Goal: Task Accomplishment & Management: Use online tool/utility

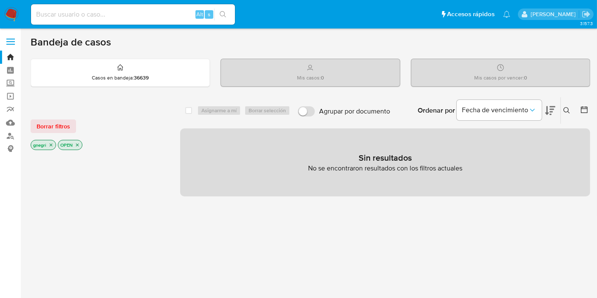
click at [46, 144] on p "gnegri" at bounding box center [43, 144] width 25 height 9
click at [49, 143] on icon "close-filter" at bounding box center [50, 144] width 5 height 5
click at [49, 144] on icon "close-filter" at bounding box center [50, 145] width 3 height 3
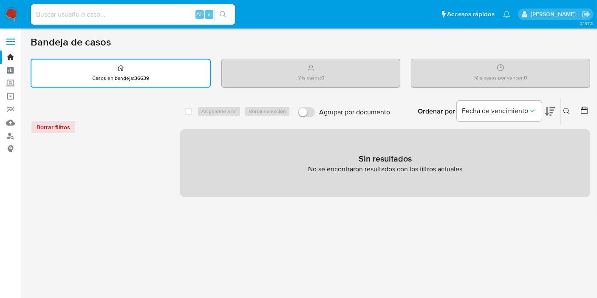
click at [582, 111] on icon at bounding box center [584, 110] width 9 height 9
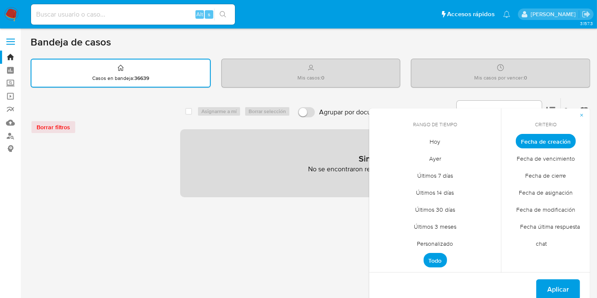
click at [432, 242] on span "Personalizado" at bounding box center [436, 243] width 54 height 17
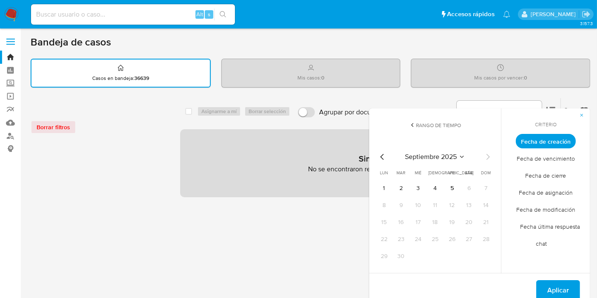
click at [384, 156] on icon "Mes anterior" at bounding box center [383, 157] width 10 height 10
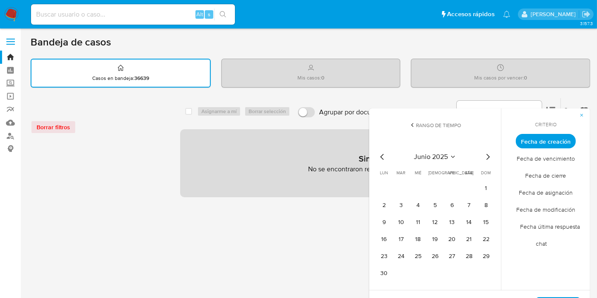
click at [384, 156] on icon "Mes anterior" at bounding box center [383, 157] width 10 height 10
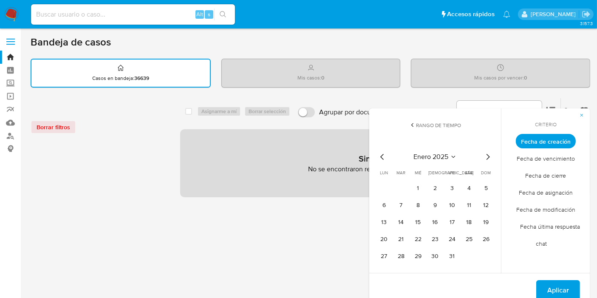
click at [384, 156] on icon "Mes anterior" at bounding box center [383, 157] width 10 height 10
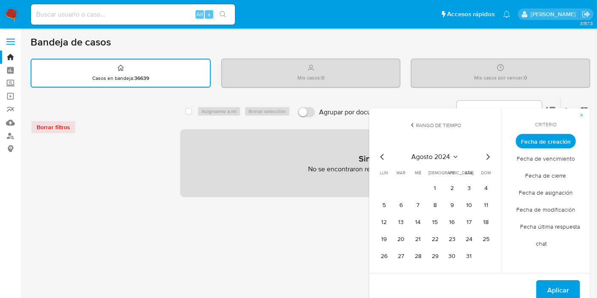
click at [384, 156] on icon "Mes anterior" at bounding box center [383, 157] width 10 height 10
click at [378, 156] on icon "Mes anterior" at bounding box center [383, 157] width 10 height 10
click at [380, 156] on icon "Mes anterior" at bounding box center [383, 157] width 10 height 10
click at [385, 186] on button "1" at bounding box center [385, 189] width 14 height 14
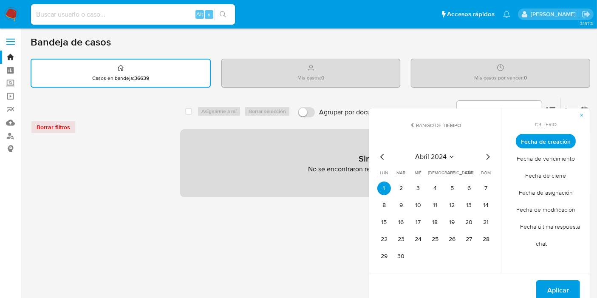
click at [488, 157] on icon "Mes siguiente" at bounding box center [488, 157] width 3 height 6
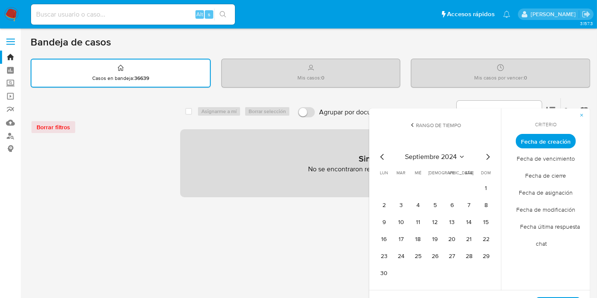
click at [488, 157] on icon "Mes siguiente" at bounding box center [488, 157] width 3 height 6
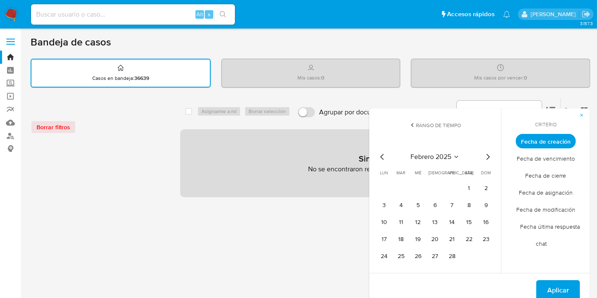
click at [488, 157] on icon "Mes siguiente" at bounding box center [488, 157] width 3 height 6
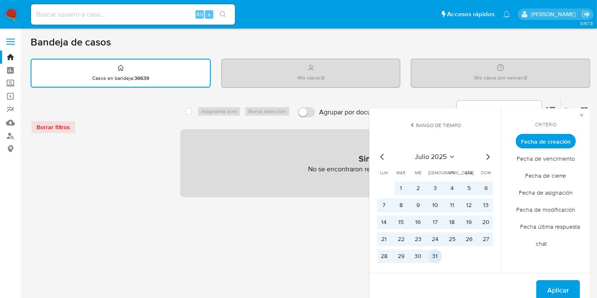
click at [434, 250] on button "31" at bounding box center [436, 257] width 14 height 14
click at [553, 287] on span "Aplicar" at bounding box center [559, 290] width 22 height 19
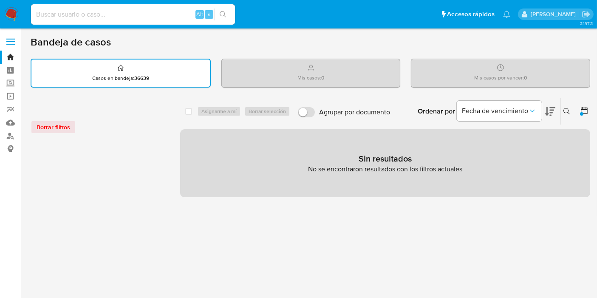
click at [68, 150] on div at bounding box center [99, 285] width 136 height 289
click at [581, 108] on icon at bounding box center [584, 110] width 7 height 7
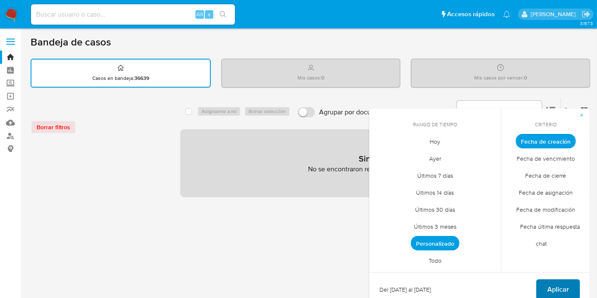
click at [560, 283] on span "Aplicar" at bounding box center [559, 289] width 22 height 19
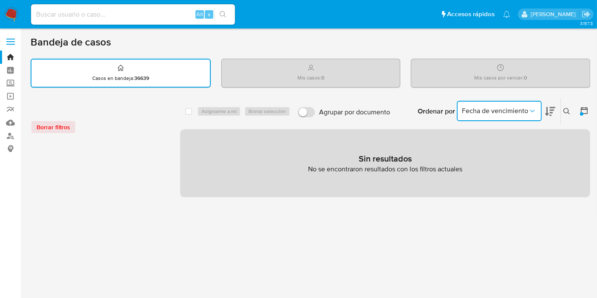
click at [514, 111] on span "Fecha de vencimiento" at bounding box center [495, 111] width 66 height 9
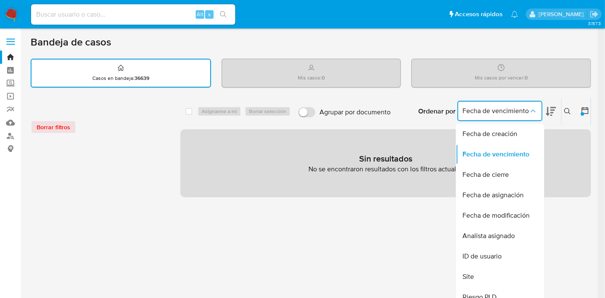
click at [177, 188] on div "Borrar filtros select-all-cases-checkbox Asignarme a mí Borrar selección Agrupa…" at bounding box center [311, 284] width 560 height 373
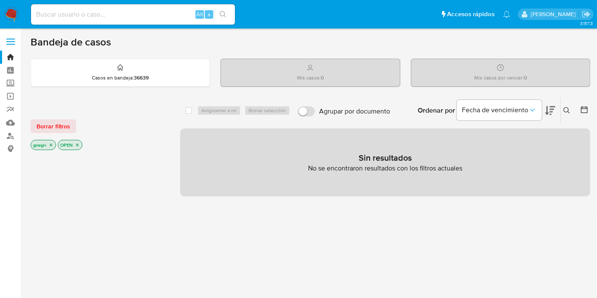
click at [51, 143] on icon "close-filter" at bounding box center [50, 144] width 5 height 5
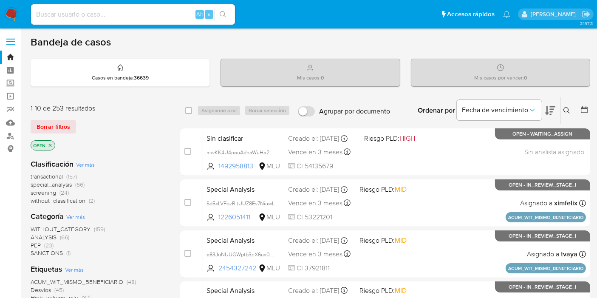
click at [51, 144] on icon "close-filter" at bounding box center [50, 145] width 3 height 3
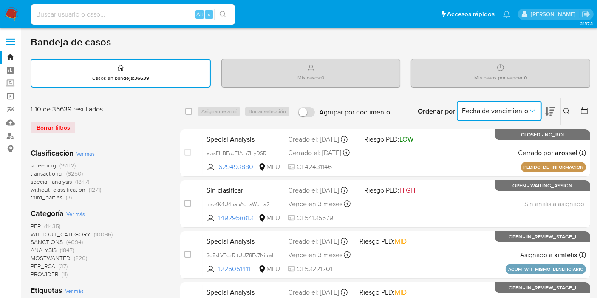
click at [524, 109] on span "Fecha de vencimiento" at bounding box center [495, 111] width 66 height 9
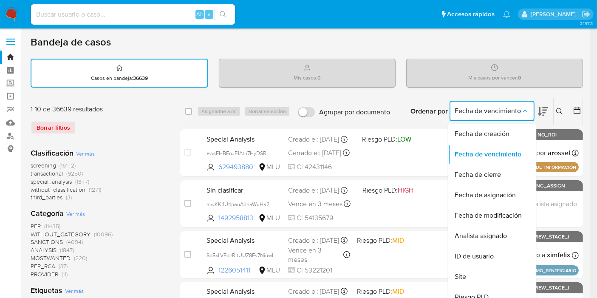
click at [582, 110] on icon at bounding box center [577, 110] width 9 height 9
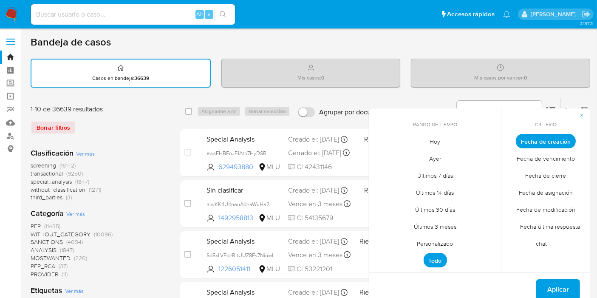
click at [444, 239] on span "Personalizado" at bounding box center [436, 243] width 54 height 17
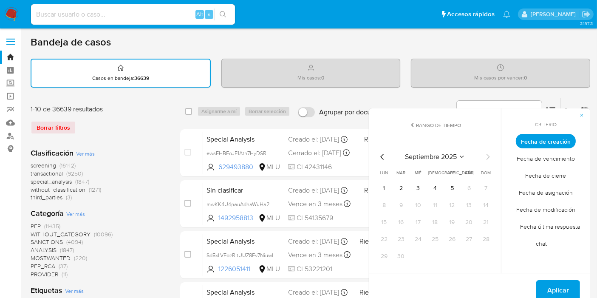
click at [458, 154] on button "septiembre 2025" at bounding box center [435, 157] width 60 height 9
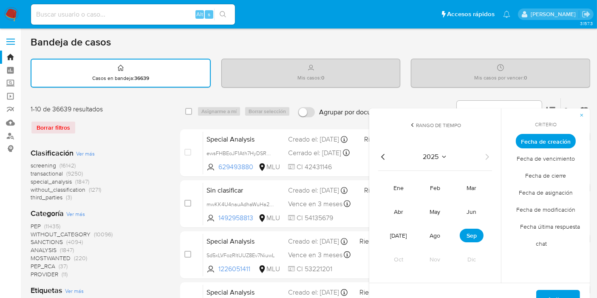
click at [438, 155] on span "2025" at bounding box center [432, 157] width 16 height 9
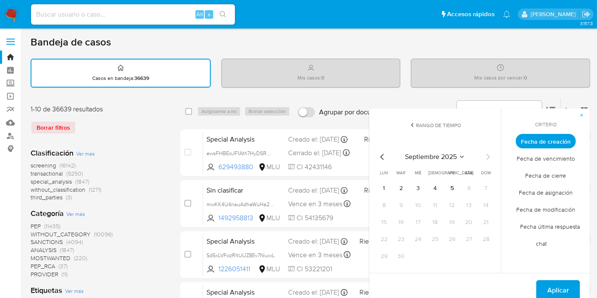
click at [456, 156] on span "septiembre 2025" at bounding box center [431, 157] width 52 height 9
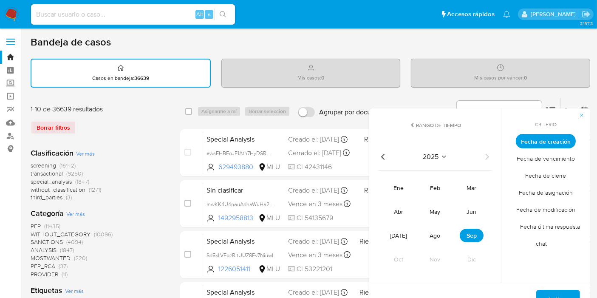
click at [381, 156] on icon "Año anterior" at bounding box center [383, 157] width 10 height 10
click at [398, 205] on button "abr" at bounding box center [399, 212] width 24 height 14
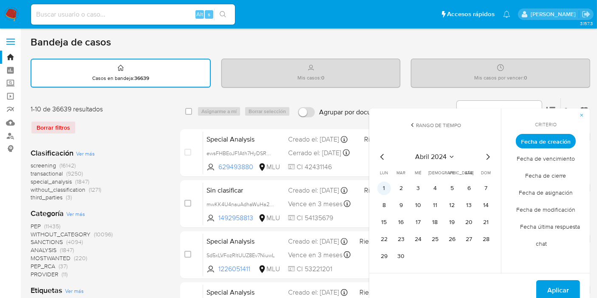
click at [387, 186] on button "1" at bounding box center [385, 189] width 14 height 14
click at [451, 156] on icon "Seleccionar mes y año" at bounding box center [452, 157] width 4 height 2
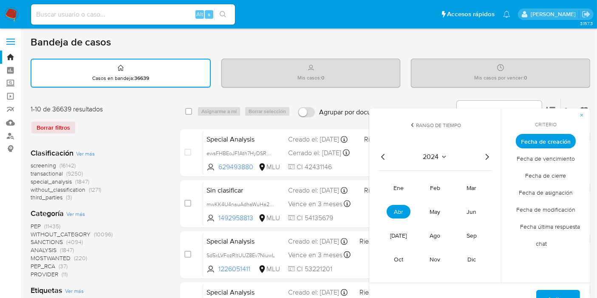
click at [484, 157] on icon "Año siguiente" at bounding box center [487, 157] width 10 height 10
click at [401, 239] on span "[DATE]" at bounding box center [399, 235] width 17 height 9
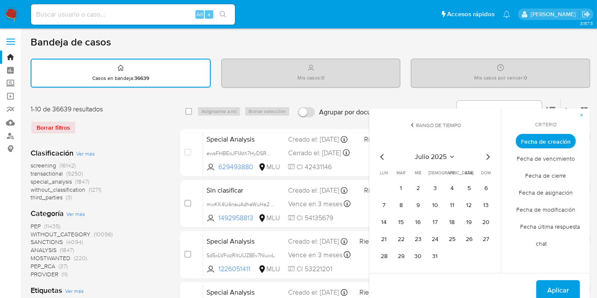
click at [486, 154] on icon "Mes siguiente" at bounding box center [488, 157] width 10 height 10
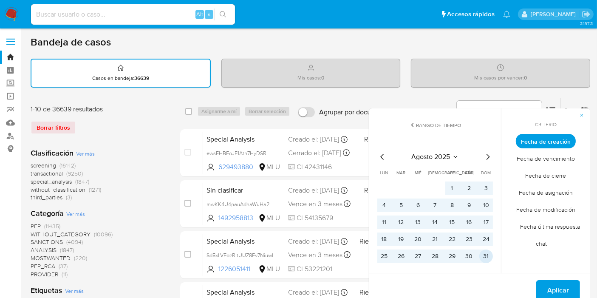
click at [488, 254] on button "31" at bounding box center [487, 257] width 14 height 14
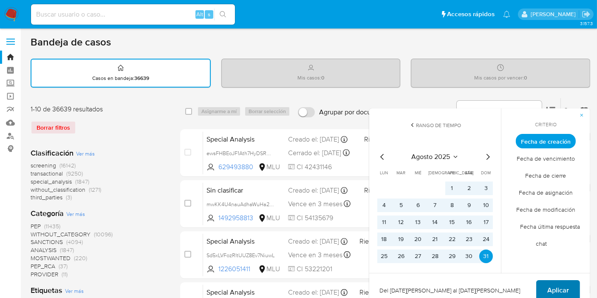
click at [538, 284] on button "Aplicar" at bounding box center [559, 290] width 44 height 20
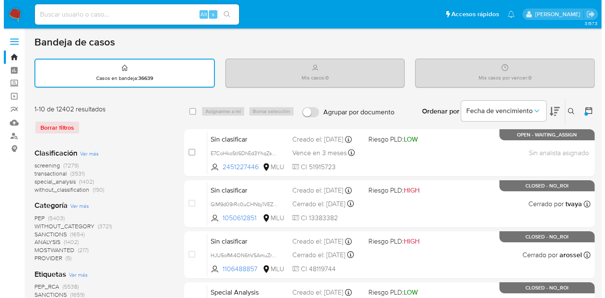
scroll to position [94, 0]
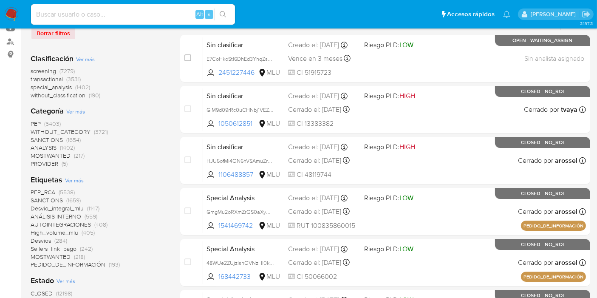
drag, startPoint x: 28, startPoint y: 190, endPoint x: 126, endPoint y: 258, distance: 119.8
click at [69, 175] on div "Etiquetas Ver más PEP_RCA (5538) SANCTIONS (1659) Desvio_integral_mlu (1147) AN…" at bounding box center [99, 222] width 136 height 94
click at [73, 178] on span "Ver más" at bounding box center [74, 180] width 19 height 8
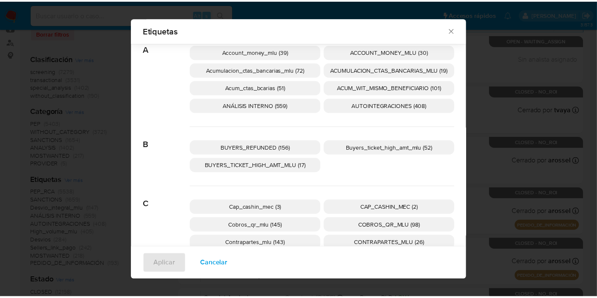
scroll to position [41, 0]
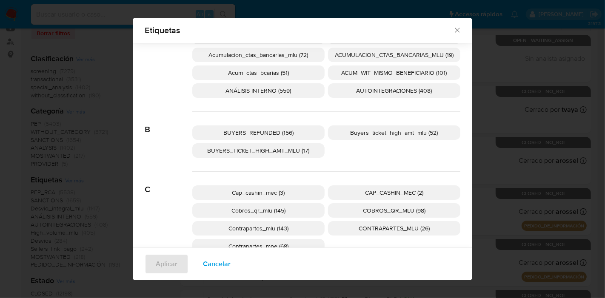
click at [457, 28] on icon "Cerrar" at bounding box center [457, 30] width 9 height 9
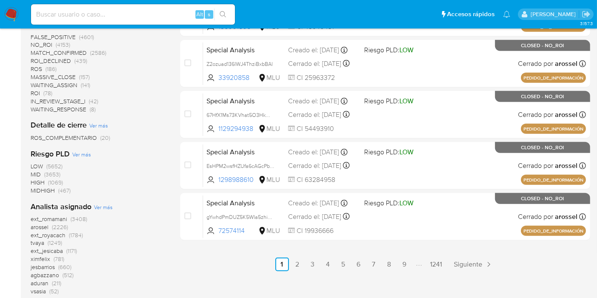
scroll to position [531, 0]
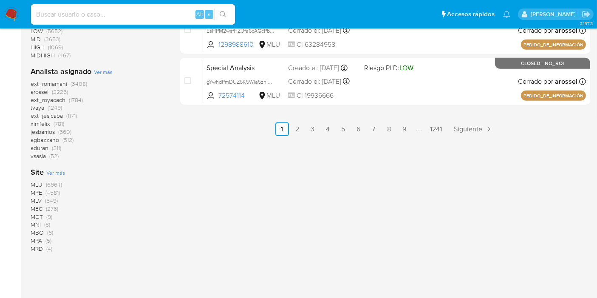
click at [37, 184] on span "MLU" at bounding box center [37, 184] width 12 height 9
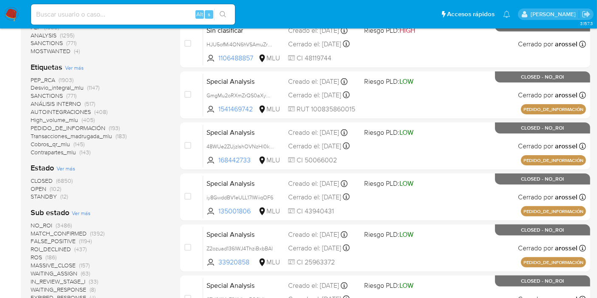
scroll to position [205, 0]
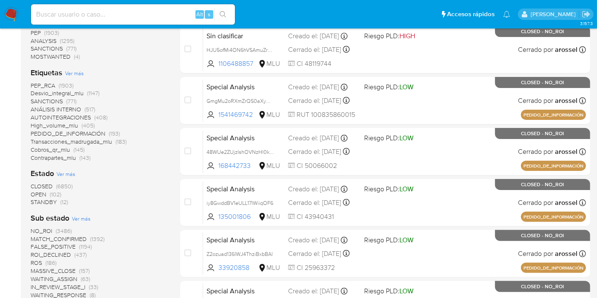
drag, startPoint x: 29, startPoint y: 84, endPoint x: 94, endPoint y: 157, distance: 97.6
click at [94, 157] on main "3.157.3" at bounding box center [298, 165] width 597 height 741
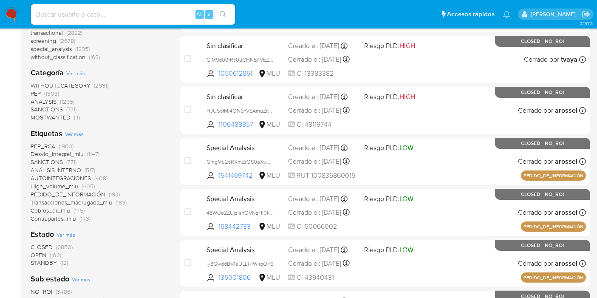
scroll to position [189, 0]
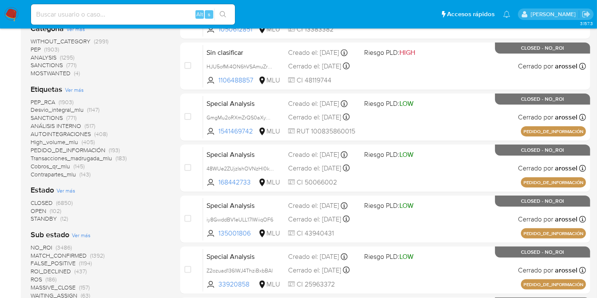
click at [149, 99] on div "PEP_RCA (1903) Desvio_integral_mlu (1147) SANCTIONS (771) ANÁLISIS INTERNO (517…" at bounding box center [99, 138] width 136 height 80
drag, startPoint x: 28, startPoint y: 99, endPoint x: 92, endPoint y: 175, distance: 98.7
click at [92, 175] on main "3.157.3" at bounding box center [298, 181] width 597 height 741
drag, startPoint x: 150, startPoint y: 178, endPoint x: 160, endPoint y: 154, distance: 26.7
click at [150, 178] on div "Clasificación Ver más transactional (2822) screening (2678) special_analysis (1…" at bounding box center [99, 235] width 136 height 542
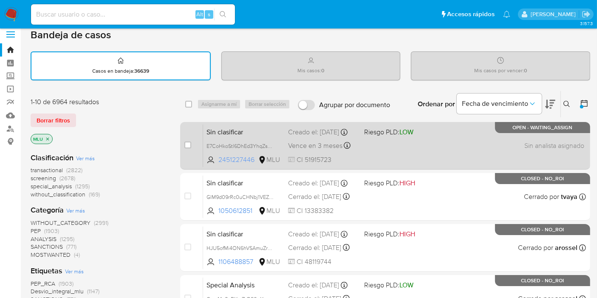
scroll to position [0, 0]
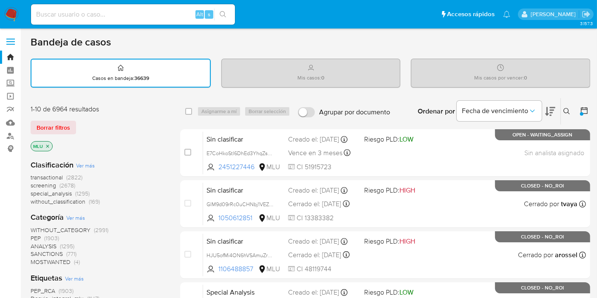
click at [583, 107] on icon at bounding box center [584, 110] width 7 height 7
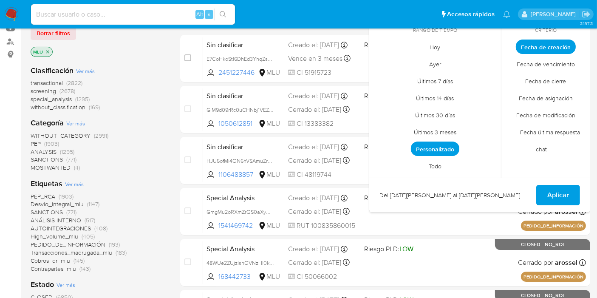
click at [0, 114] on aside "Bandeja Tablero Screening Búsqueda en Listas Watchlist Herramientas Operaciones…" at bounding box center [10, 276] width 21 height 741
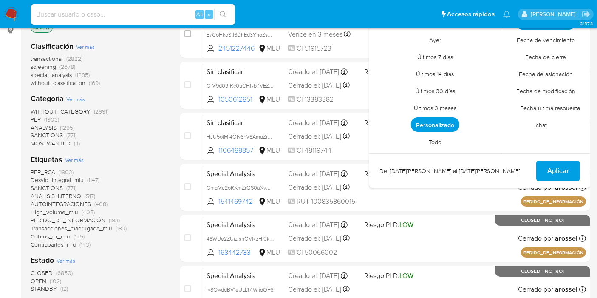
scroll to position [142, 0]
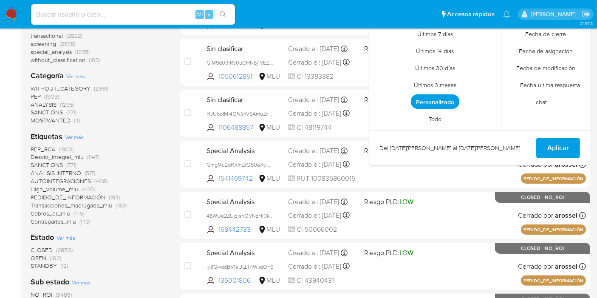
click at [3, 115] on aside "Bandeja Tablero Screening Búsqueda en Listas Watchlist Herramientas Operaciones…" at bounding box center [10, 228] width 21 height 741
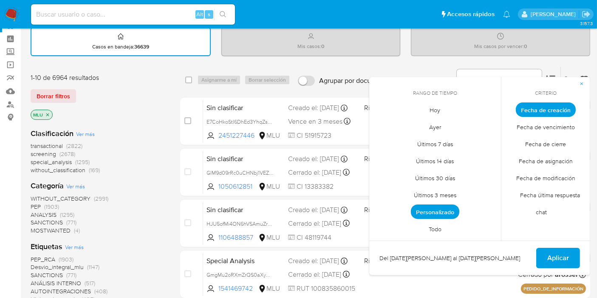
scroll to position [0, 0]
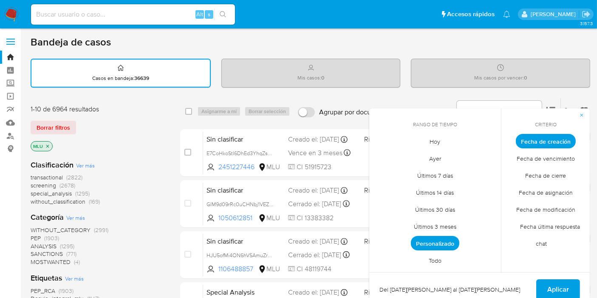
click at [581, 114] on icon "button" at bounding box center [582, 115] width 5 height 5
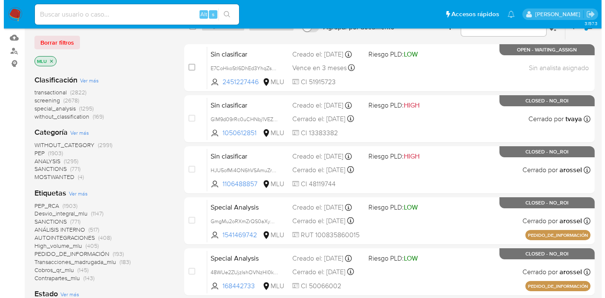
scroll to position [94, 0]
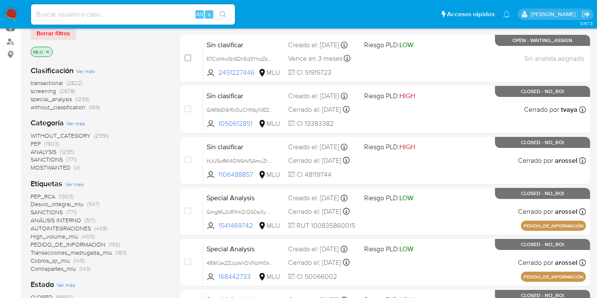
click at [77, 184] on span "Ver más" at bounding box center [74, 184] width 19 height 8
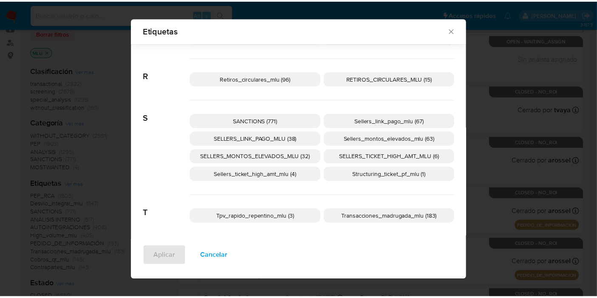
scroll to position [463, 0]
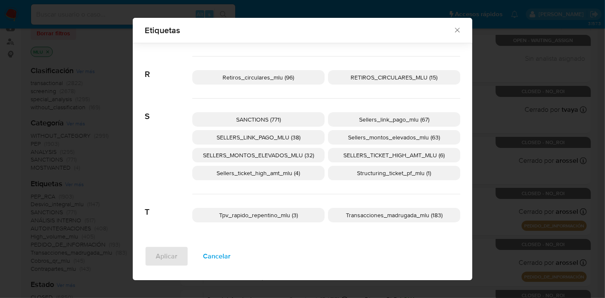
click at [455, 28] on icon "Cerrar" at bounding box center [457, 30] width 9 height 9
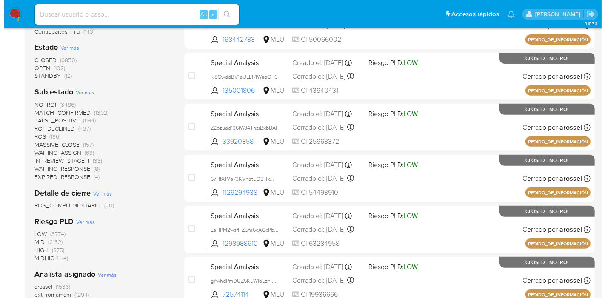
scroll to position [330, 0]
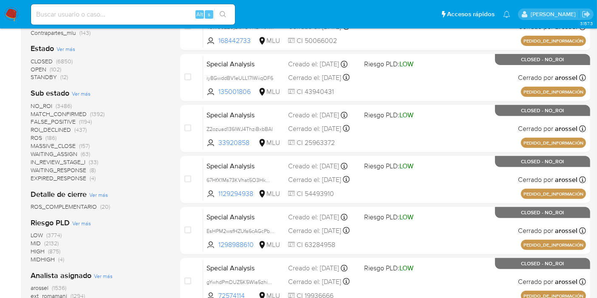
click at [76, 91] on span "Ver más" at bounding box center [81, 94] width 19 height 8
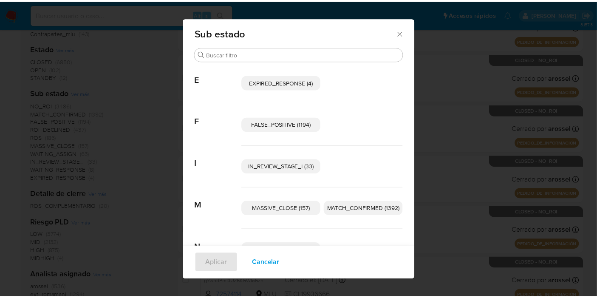
scroll to position [0, 0]
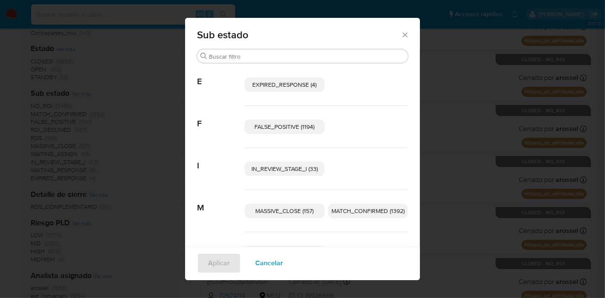
click at [149, 112] on div "Sub estado Buscar E EXPIRED_RESPONSE (4) F FALSE_POSITIVE (1194) I IN_REVIEW_ST…" at bounding box center [302, 149] width 605 height 298
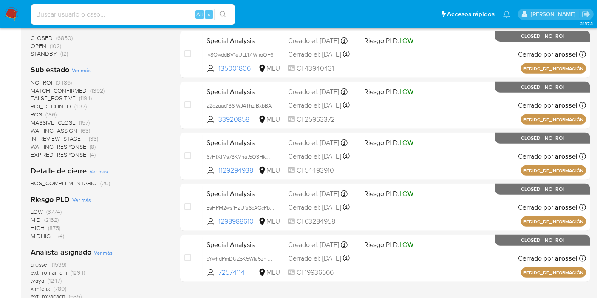
scroll to position [347, 0]
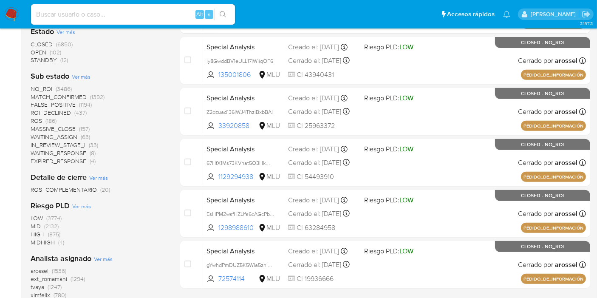
click at [40, 85] on span "NO_ROI" at bounding box center [42, 89] width 22 height 9
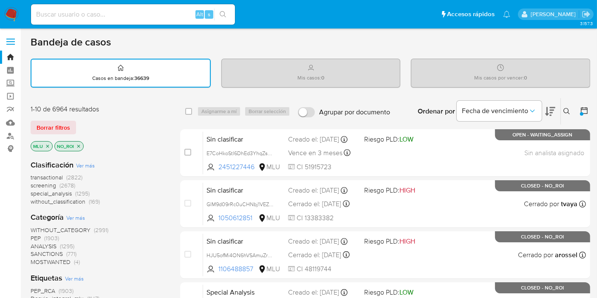
click at [549, 111] on icon at bounding box center [551, 111] width 10 height 10
click at [532, 111] on icon "Ordenar por" at bounding box center [533, 111] width 9 height 9
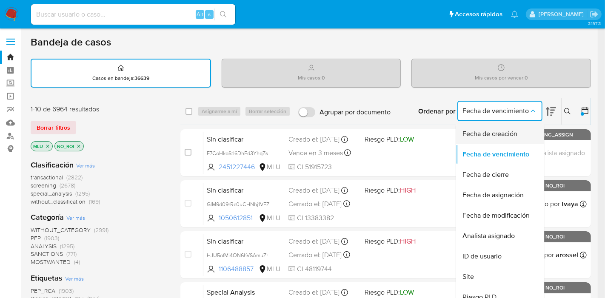
click at [535, 134] on li "Fecha de creación" at bounding box center [499, 134] width 88 height 20
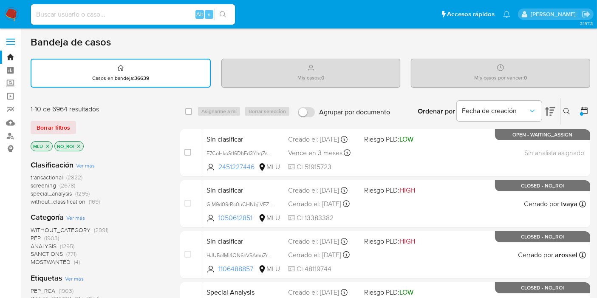
click at [549, 115] on icon at bounding box center [551, 111] width 10 height 10
click at [510, 107] on span "Fecha de creación" at bounding box center [495, 111] width 66 height 9
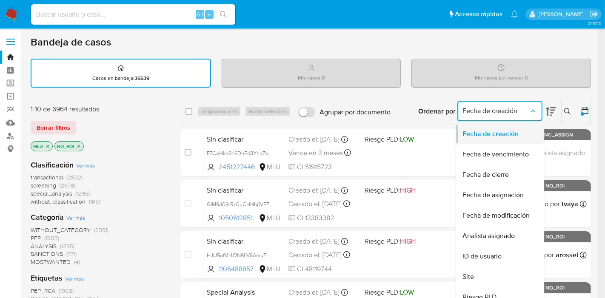
click at [511, 130] on span "Fecha de creación" at bounding box center [490, 134] width 56 height 9
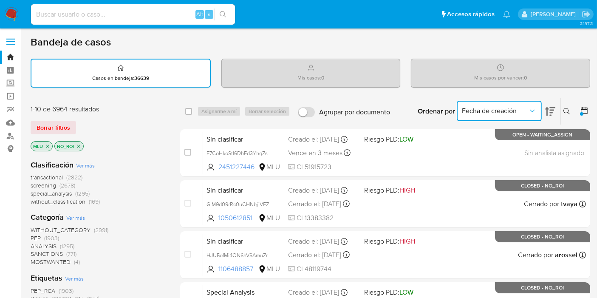
click at [552, 111] on icon at bounding box center [551, 111] width 10 height 9
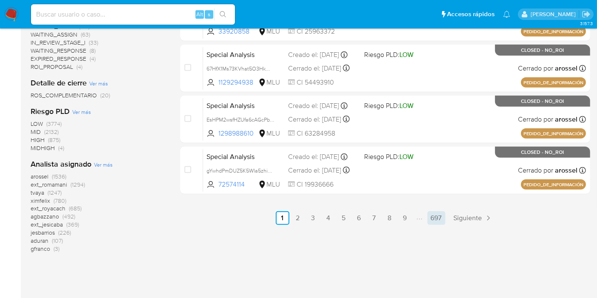
click at [437, 218] on link "697" at bounding box center [437, 218] width 18 height 14
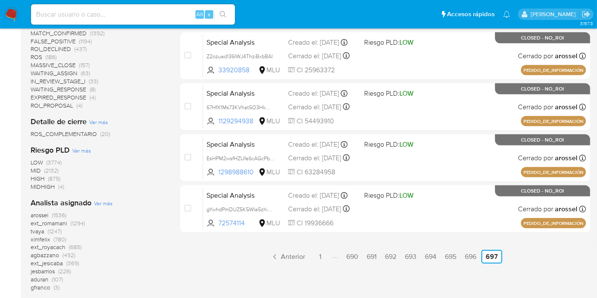
scroll to position [442, 0]
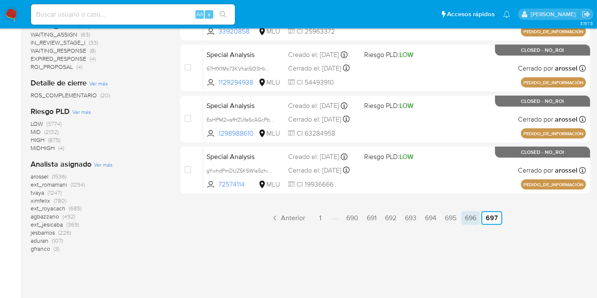
click at [477, 218] on link "696" at bounding box center [471, 218] width 18 height 14
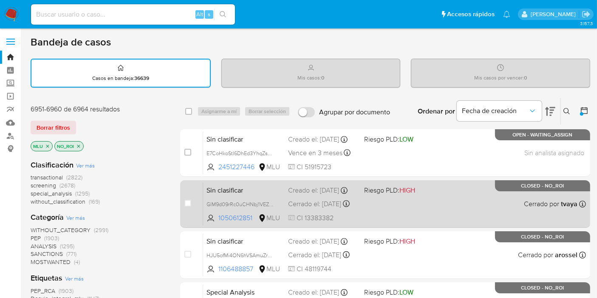
scroll to position [442, 0]
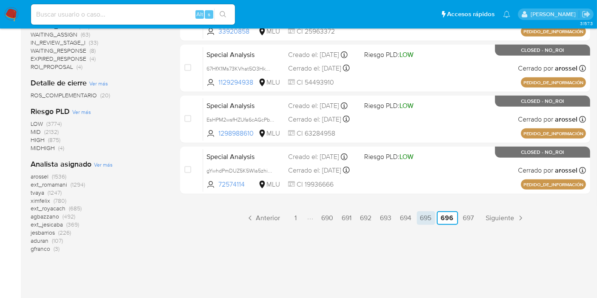
click at [429, 219] on link "695" at bounding box center [426, 218] width 18 height 14
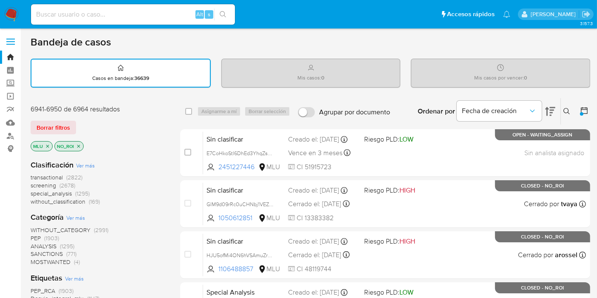
click at [75, 145] on p "NO_ROI" at bounding box center [69, 146] width 28 height 9
click at [78, 144] on icon "close-filter" at bounding box center [78, 146] width 5 height 5
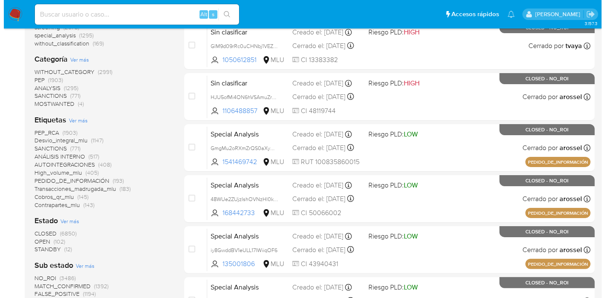
scroll to position [205, 0]
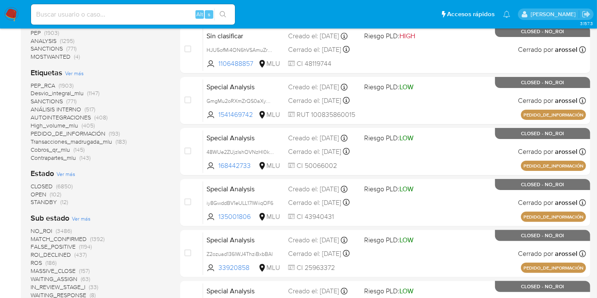
click at [64, 173] on span "Ver más" at bounding box center [66, 174] width 19 height 8
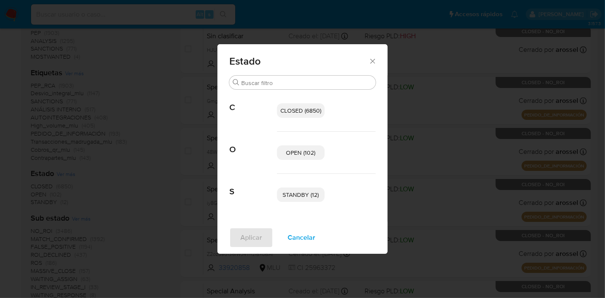
click at [296, 234] on span "Cancelar" at bounding box center [301, 237] width 28 height 19
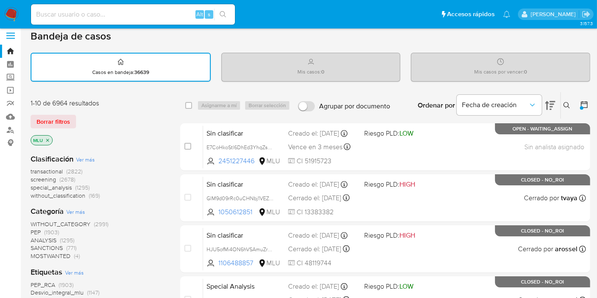
scroll to position [0, 0]
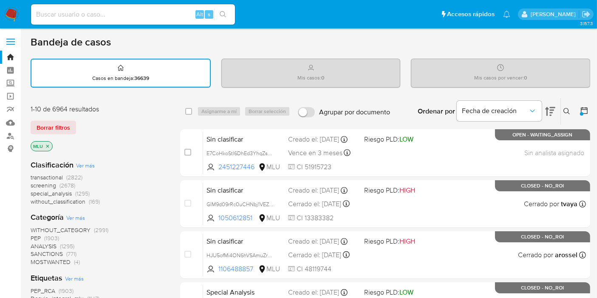
click at [588, 109] on icon at bounding box center [584, 110] width 7 height 7
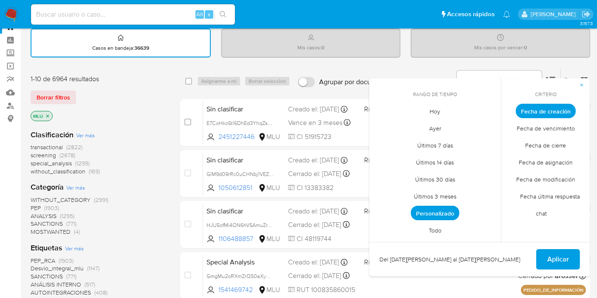
scroll to position [34, 0]
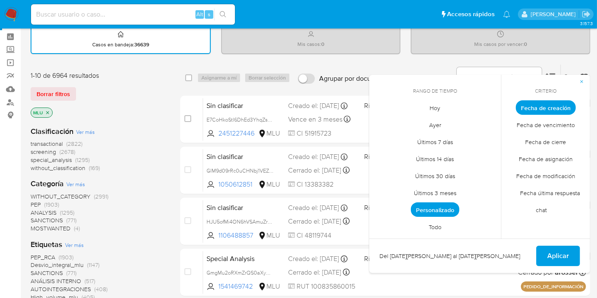
drag, startPoint x: 446, startPoint y: 290, endPoint x: 501, endPoint y: 252, distance: 66.9
click at [501, 252] on div "Del [DATE][PERSON_NAME] al [DATE][PERSON_NAME] Aplicar" at bounding box center [480, 256] width 221 height 34
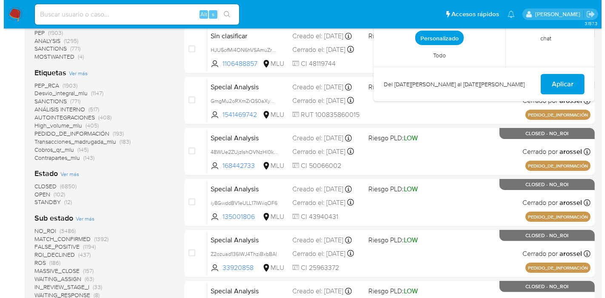
scroll to position [222, 0]
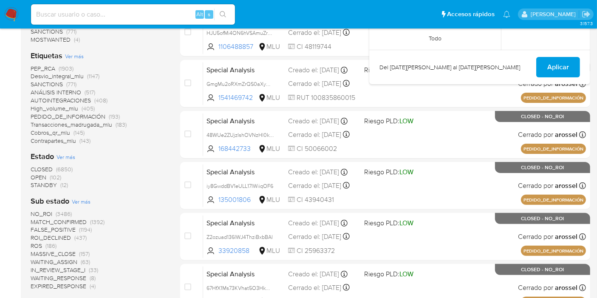
click at [77, 56] on span "Ver más" at bounding box center [74, 56] width 19 height 8
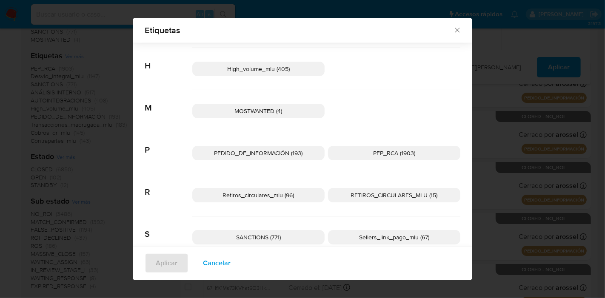
scroll to position [274, 0]
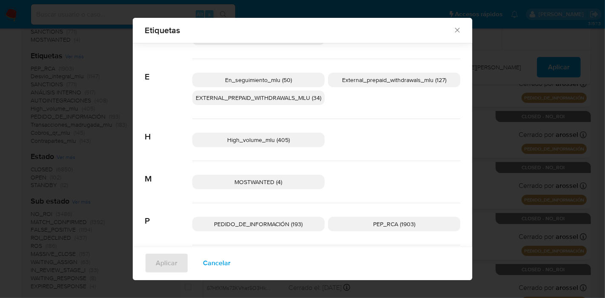
click at [213, 264] on span "Cancelar" at bounding box center [217, 263] width 28 height 19
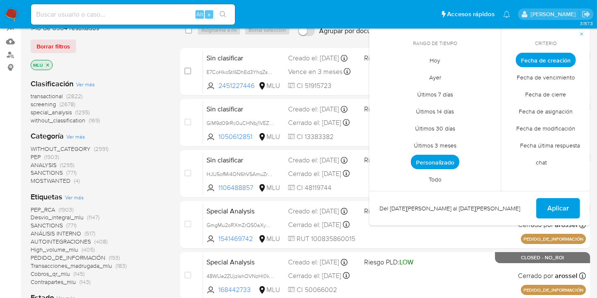
scroll to position [81, 0]
click at [64, 121] on span "without_classification" at bounding box center [58, 121] width 55 height 9
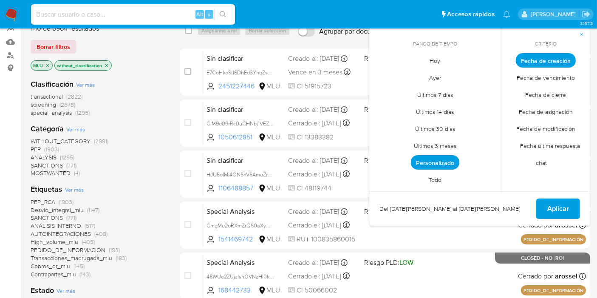
click at [160, 112] on div "transactional (2822) screening (2678) special_analysis (1295)" at bounding box center [99, 105] width 136 height 24
click at [582, 32] on icon "button" at bounding box center [582, 34] width 5 height 5
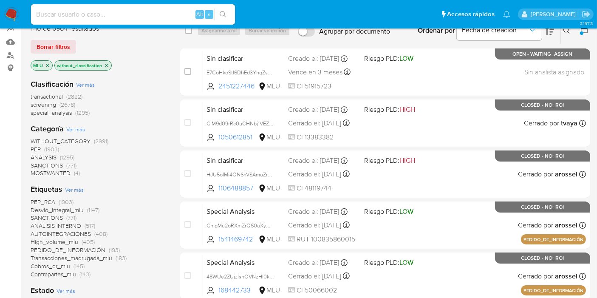
click at [154, 167] on div "WITHOUT_CATEGORY (2991) PEP (1903) ANALYSIS (1295) SANCTIONS (771) MOSTWANTED (…" at bounding box center [99, 157] width 136 height 40
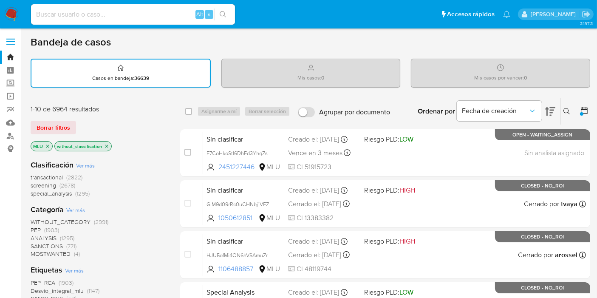
click at [105, 145] on icon "close-filter" at bounding box center [106, 146] width 5 height 5
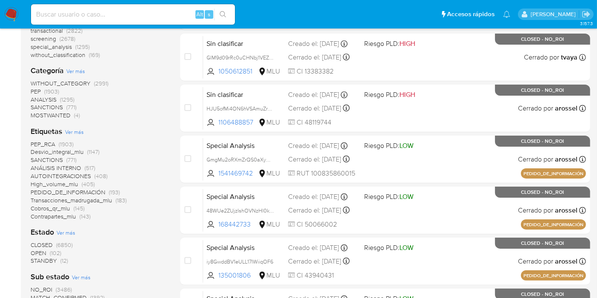
scroll to position [189, 0]
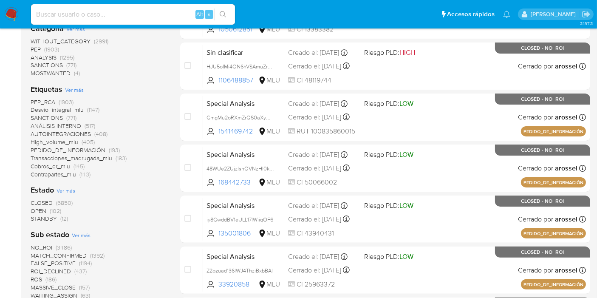
click at [77, 91] on span "Ver más" at bounding box center [74, 90] width 19 height 8
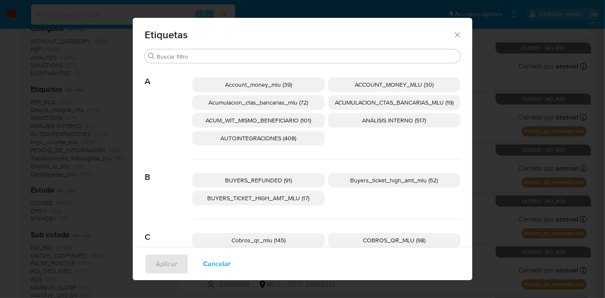
click at [1, 101] on div "Etiquetas Buscar A Account_money_mlu (39) ACCOUNT_MONEY_MLU (30) Acumulacion_ct…" at bounding box center [302, 149] width 605 height 298
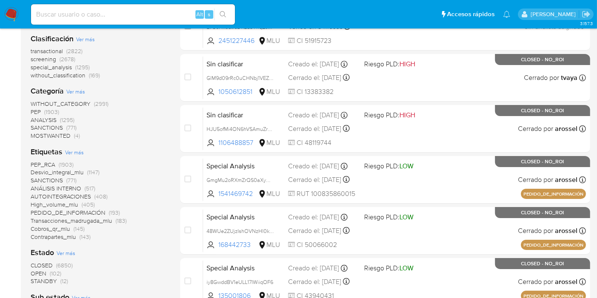
scroll to position [142, 0]
